Goal: Information Seeking & Learning: Learn about a topic

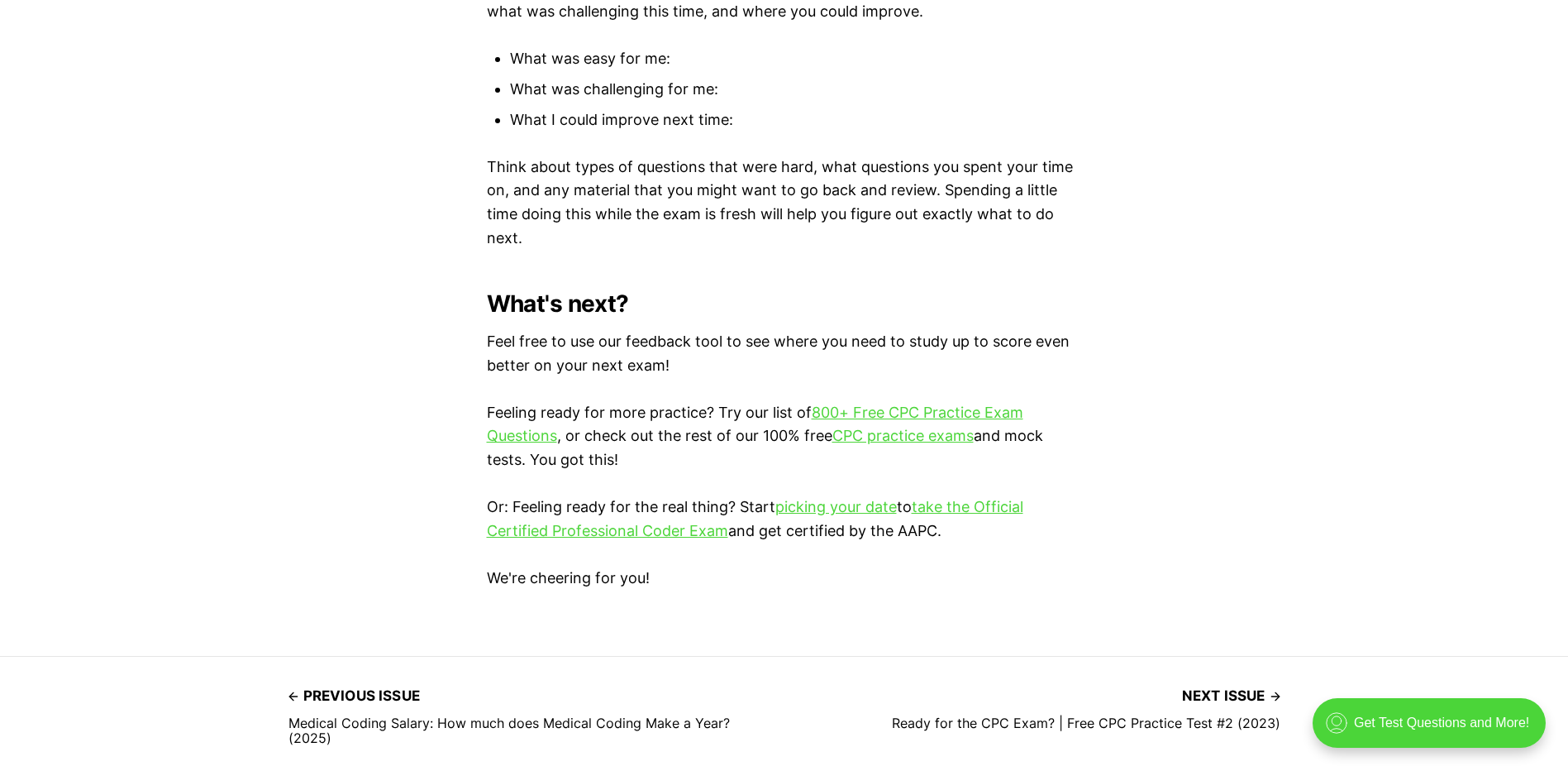
scroll to position [5126, 0]
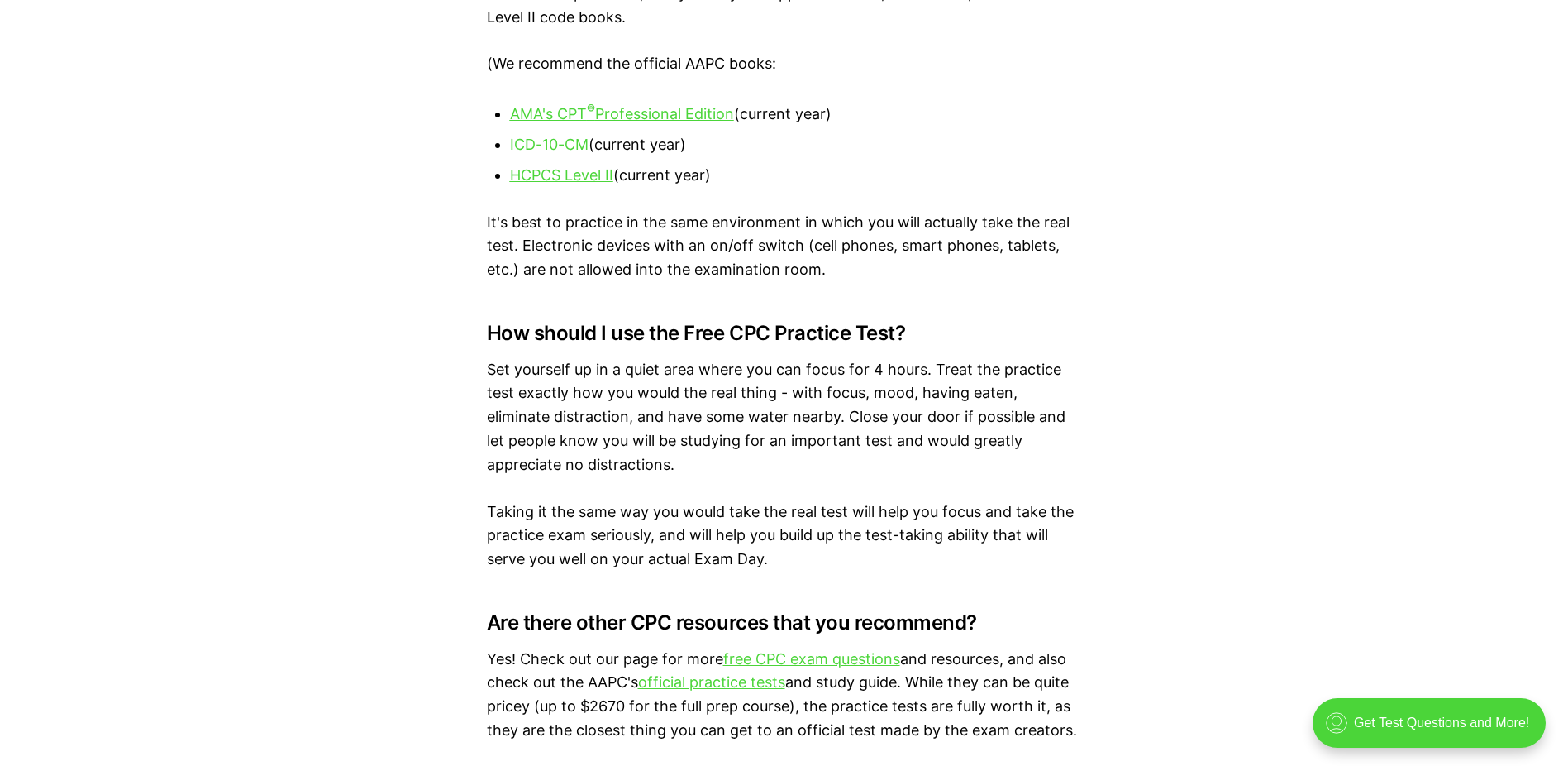
scroll to position [2398, 0]
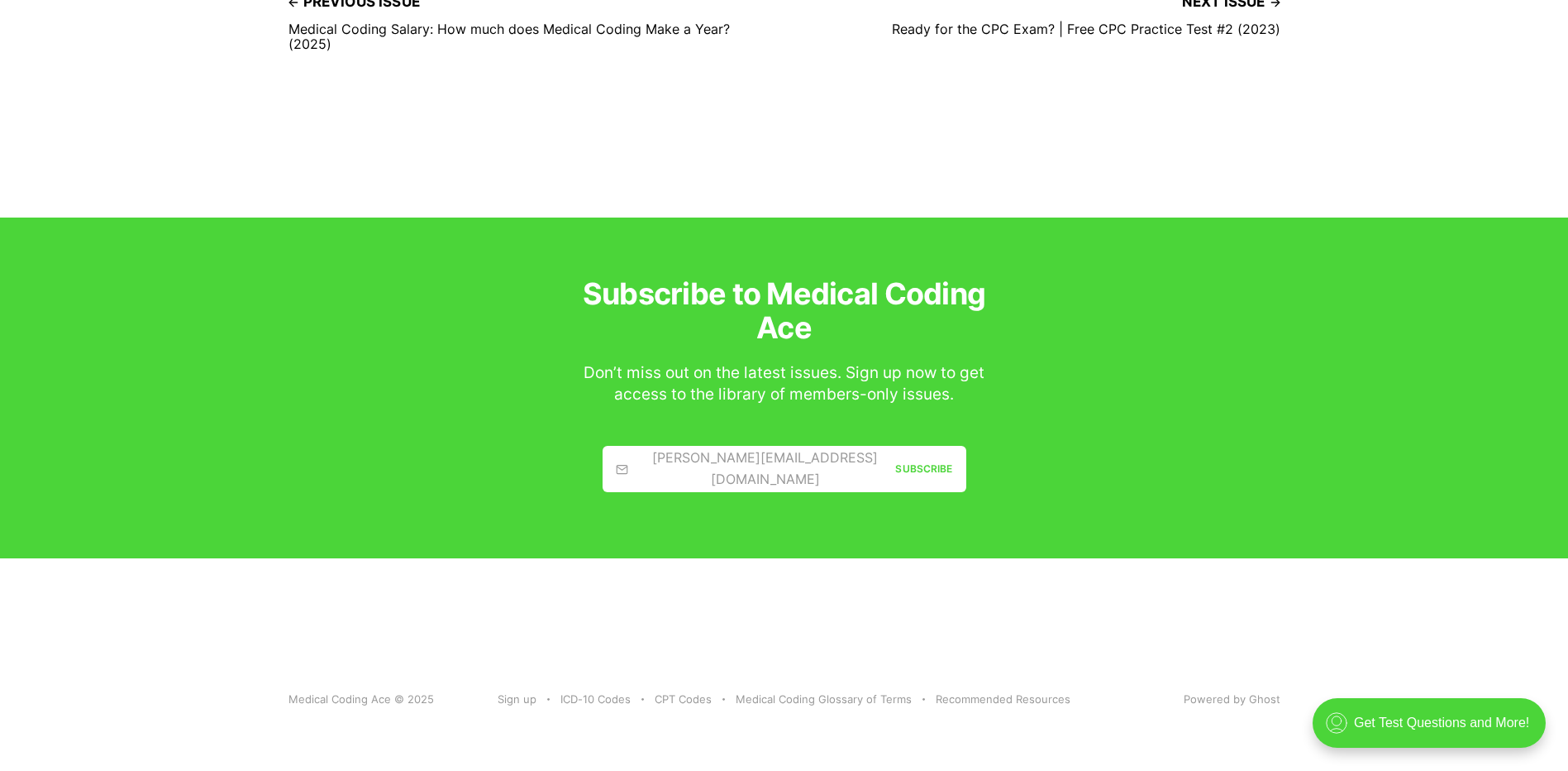
scroll to position [5241, 0]
